Goal: Task Accomplishment & Management: Use online tool/utility

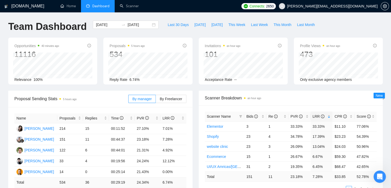
scroll to position [19, 0]
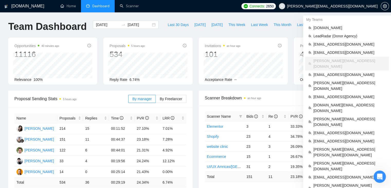
click at [355, 3] on span "[PERSON_NAME][EMAIL_ADDRESS][DOMAIN_NAME]" at bounding box center [328, 6] width 105 height 16
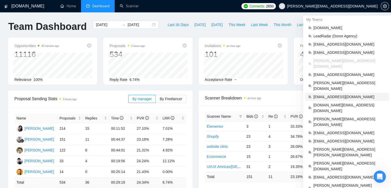
scroll to position [26, 0]
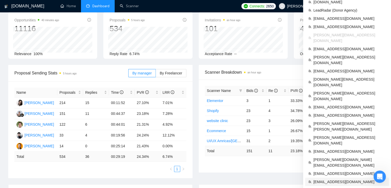
click at [333, 179] on span "[EMAIL_ADDRESS][DOMAIN_NAME]" at bounding box center [349, 182] width 72 height 6
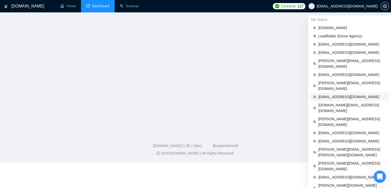
scroll to position [98, 0]
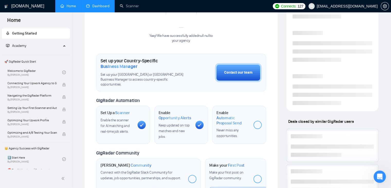
click at [87, 8] on link "Dashboard" at bounding box center [97, 6] width 23 height 4
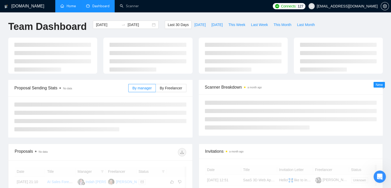
click at [69, 6] on link "Home" at bounding box center [67, 6] width 15 height 4
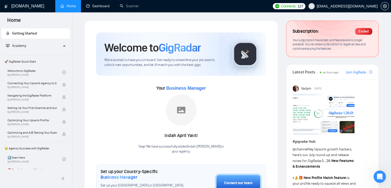
drag, startPoint x: 86, startPoint y: 7, endPoint x: 98, endPoint y: 13, distance: 13.3
click at [86, 7] on link "Dashboard" at bounding box center [97, 6] width 23 height 4
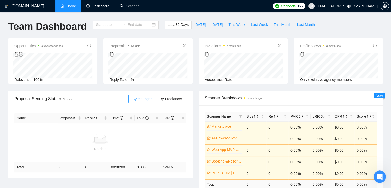
type input "[DATE]"
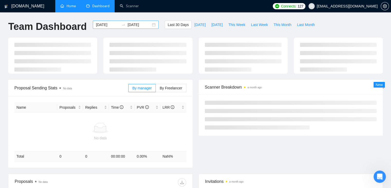
click at [101, 26] on input "[DATE]" at bounding box center [107, 25] width 23 height 6
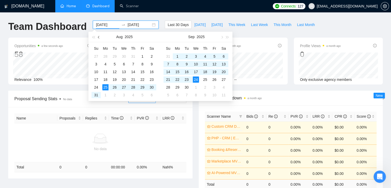
click at [99, 36] on span "button" at bounding box center [99, 37] width 3 height 3
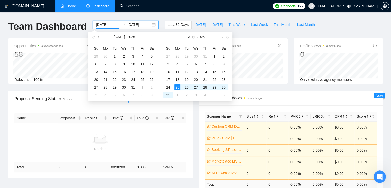
click at [99, 36] on span "button" at bounding box center [99, 37] width 3 height 3
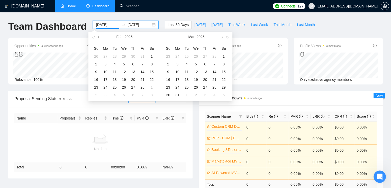
click at [99, 36] on span "button" at bounding box center [99, 37] width 3 height 3
type input "[DATE]"
click at [122, 56] on div "1" at bounding box center [124, 56] width 6 height 6
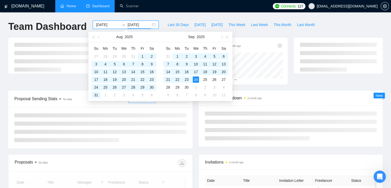
click at [261, 32] on div "Last 30 Days [DATE] [DATE] This Week Last Week This Month Last Month" at bounding box center [241, 29] width 159 height 17
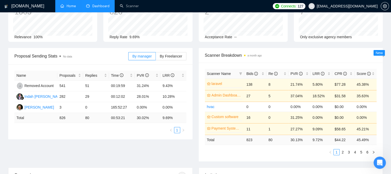
scroll to position [51, 0]
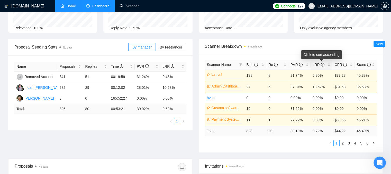
click at [329, 65] on div "LRR" at bounding box center [322, 65] width 18 height 6
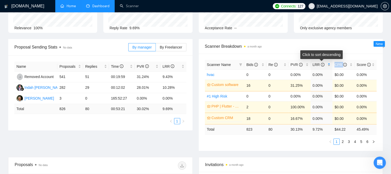
click at [329, 65] on div "LRR" at bounding box center [322, 65] width 18 height 6
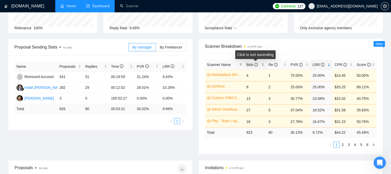
click at [262, 64] on div "Bids" at bounding box center [255, 65] width 18 height 6
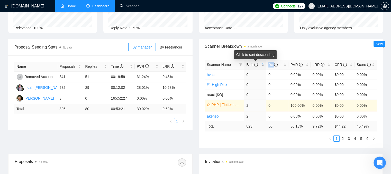
click at [262, 64] on div "Bids" at bounding box center [255, 65] width 18 height 6
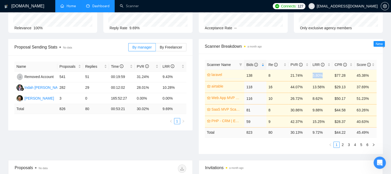
drag, startPoint x: 313, startPoint y: 75, endPoint x: 325, endPoint y: 74, distance: 12.1
click at [325, 74] on td "5.80%" at bounding box center [321, 76] width 22 height 12
drag, startPoint x: 273, startPoint y: 77, endPoint x: 268, endPoint y: 77, distance: 4.9
click at [268, 77] on td "8" at bounding box center [277, 76] width 22 height 12
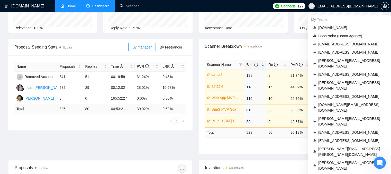
click at [334, 8] on span "[EMAIL_ADDRESS][DOMAIN_NAME]" at bounding box center [342, 6] width 75 height 16
click at [334, 61] on span "[PERSON_NAME][EMAIL_ADDRESS][DOMAIN_NAME]" at bounding box center [352, 63] width 68 height 11
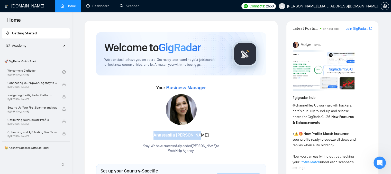
drag, startPoint x: 158, startPoint y: 134, endPoint x: 205, endPoint y: 138, distance: 47.5
click at [205, 138] on div "[PERSON_NAME]" at bounding box center [181, 135] width 76 height 9
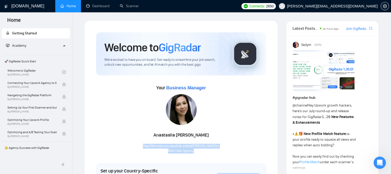
drag, startPoint x: 197, startPoint y: 153, endPoint x: 130, endPoint y: 145, distance: 68.1
click at [130, 145] on div "Your Business Manager [PERSON_NAME] Yaay! We have successfully added [PERSON_NA…" at bounding box center [181, 119] width 170 height 70
click at [125, 6] on link "Scanner" at bounding box center [129, 6] width 19 height 4
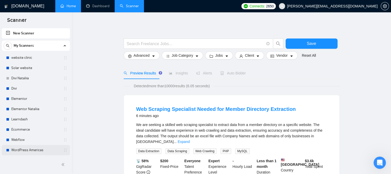
click at [22, 151] on link "WordPress Americas" at bounding box center [35, 150] width 49 height 10
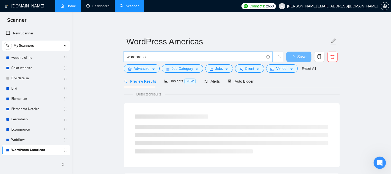
click at [142, 58] on input "wordpress" at bounding box center [195, 57] width 137 height 6
click at [148, 58] on input "wordpress" at bounding box center [195, 57] width 137 height 6
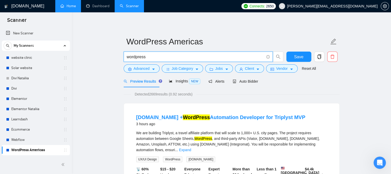
click at [153, 59] on input "wordpress" at bounding box center [195, 57] width 137 height 6
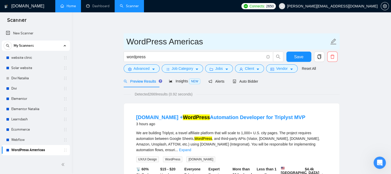
click at [230, 36] on input "WordPress Americas" at bounding box center [227, 41] width 203 height 13
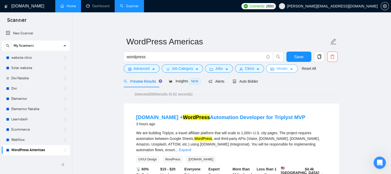
click at [276, 71] on span "Vendor" at bounding box center [281, 69] width 11 height 6
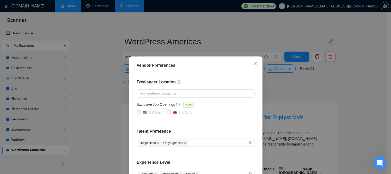
click at [253, 64] on icon "close" at bounding box center [255, 63] width 4 height 4
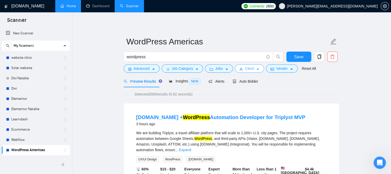
click at [256, 68] on icon "caret-down" at bounding box center [258, 70] width 4 height 4
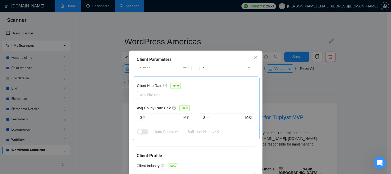
scroll to position [154, 0]
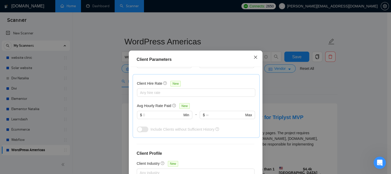
click at [253, 59] on icon "close" at bounding box center [255, 57] width 4 height 4
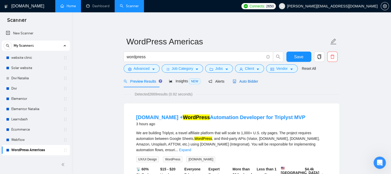
drag, startPoint x: 241, startPoint y: 84, endPoint x: 110, endPoint y: 35, distance: 139.5
click at [241, 85] on div "Auto Bidder" at bounding box center [245, 81] width 25 height 12
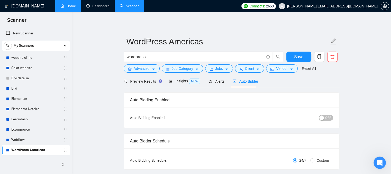
radio input "false"
radio input "true"
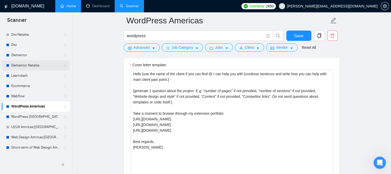
scroll to position [51, 0]
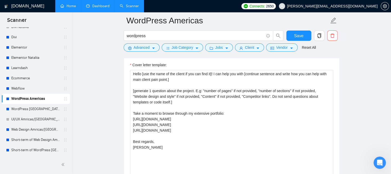
click at [97, 8] on link "Dashboard" at bounding box center [97, 6] width 23 height 4
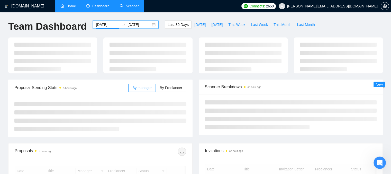
click at [110, 22] on input "[DATE]" at bounding box center [107, 25] width 23 height 6
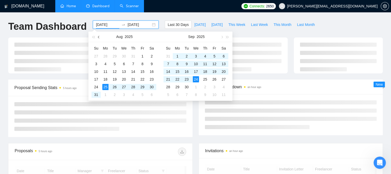
click at [100, 34] on button "button" at bounding box center [99, 37] width 6 height 10
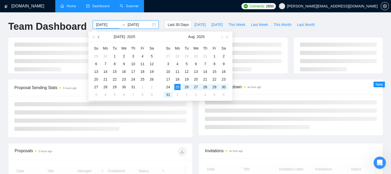
click at [100, 34] on button "button" at bounding box center [99, 37] width 6 height 10
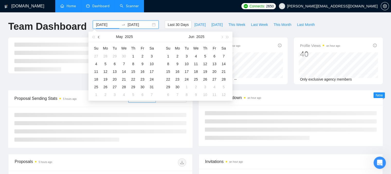
click at [100, 34] on button "button" at bounding box center [99, 37] width 6 height 10
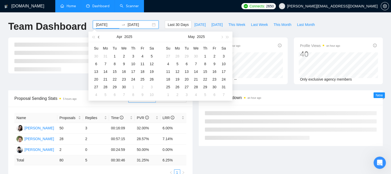
click at [100, 34] on button "button" at bounding box center [99, 37] width 6 height 10
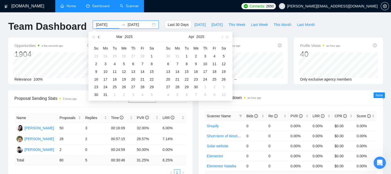
click at [100, 34] on button "button" at bounding box center [99, 37] width 6 height 10
type input "[DATE]"
click at [125, 57] on div "1" at bounding box center [124, 56] width 6 height 6
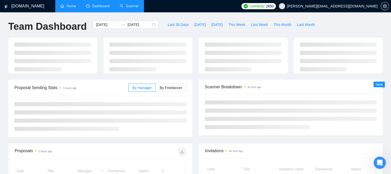
click at [196, 13] on div "[DOMAIN_NAME] Home Dashboard Scanner Connects: 2650 [PERSON_NAME][EMAIL_ADDRESS…" at bounding box center [195, 177] width 391 height 354
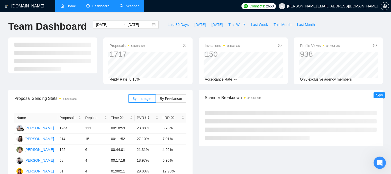
scroll to position [51, 0]
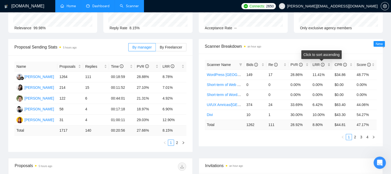
click at [329, 65] on div "LRR" at bounding box center [322, 65] width 18 height 6
